Goal: Transaction & Acquisition: Purchase product/service

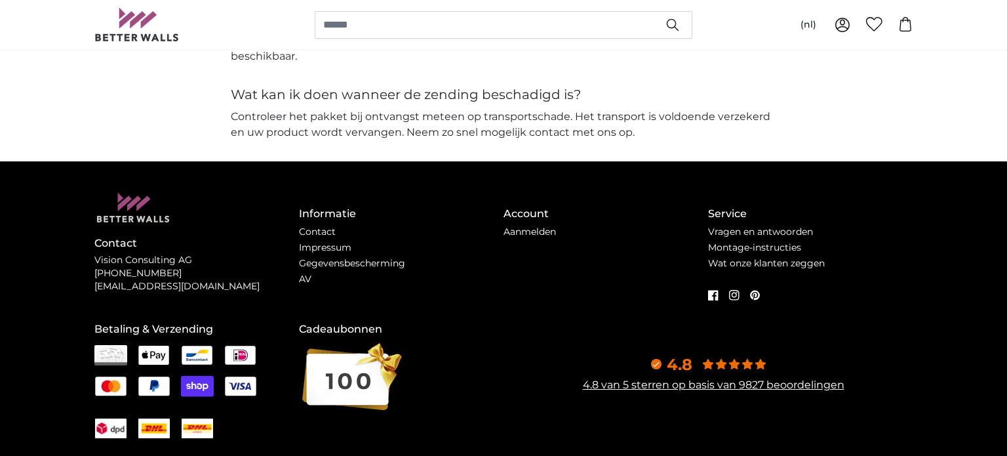
scroll to position [3187, 0]
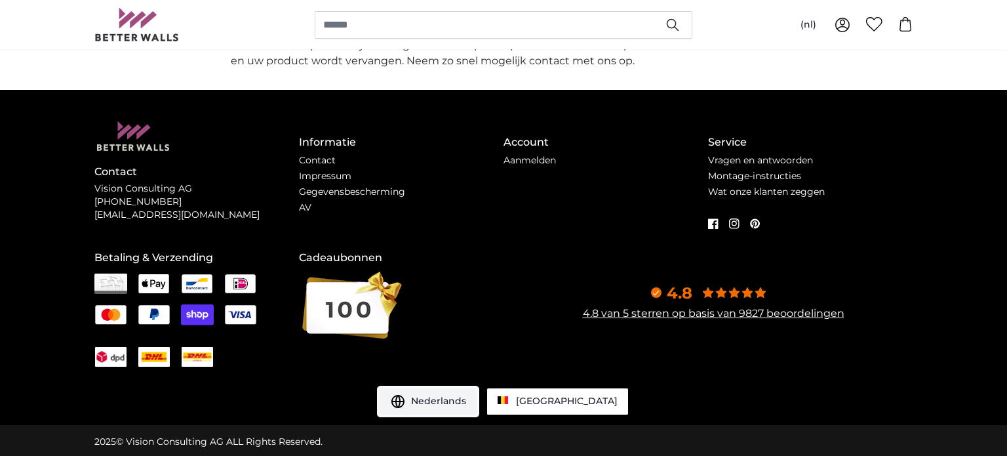
click at [466, 399] on span "Nederlands" at bounding box center [438, 401] width 55 height 13
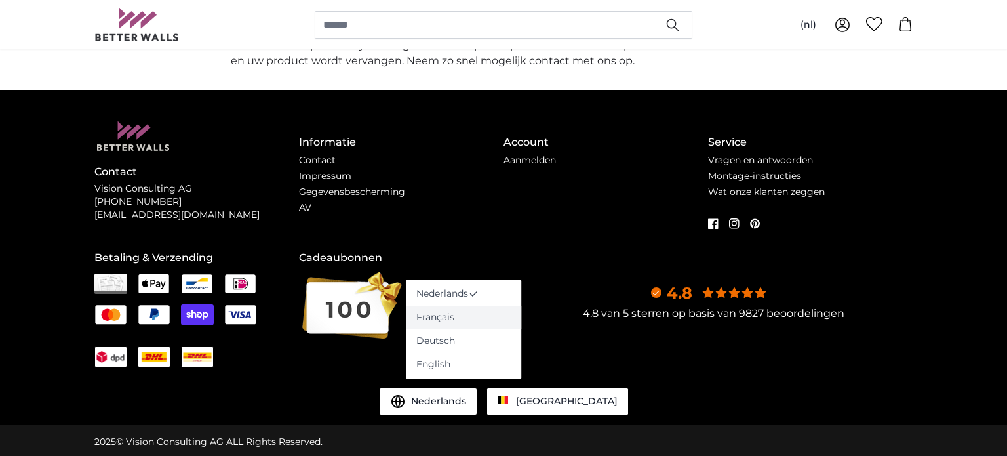
click at [429, 311] on link "Français" at bounding box center [463, 318] width 115 height 24
